Goal: Answer question/provide support: Answer question/provide support

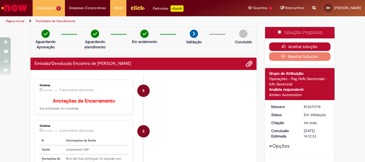
click at [284, 46] on icon "button" at bounding box center [285, 47] width 6 height 4
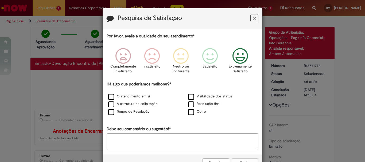
click at [239, 56] on icon "Feedback" at bounding box center [240, 56] width 20 height 16
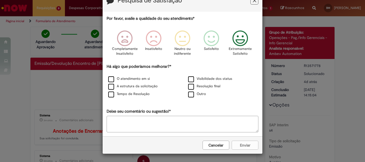
click at [254, 3] on button "Feedback" at bounding box center [254, 1] width 8 height 8
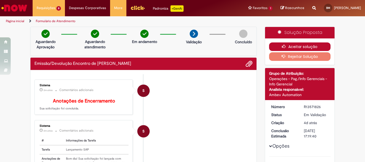
click at [278, 46] on button "Aceitar solução" at bounding box center [300, 46] width 62 height 9
click at [317, 45] on button "Aceitar solução" at bounding box center [300, 46] width 62 height 9
click at [287, 45] on button "Aceitar solução" at bounding box center [300, 46] width 62 height 9
